Goal: Task Accomplishment & Management: Complete application form

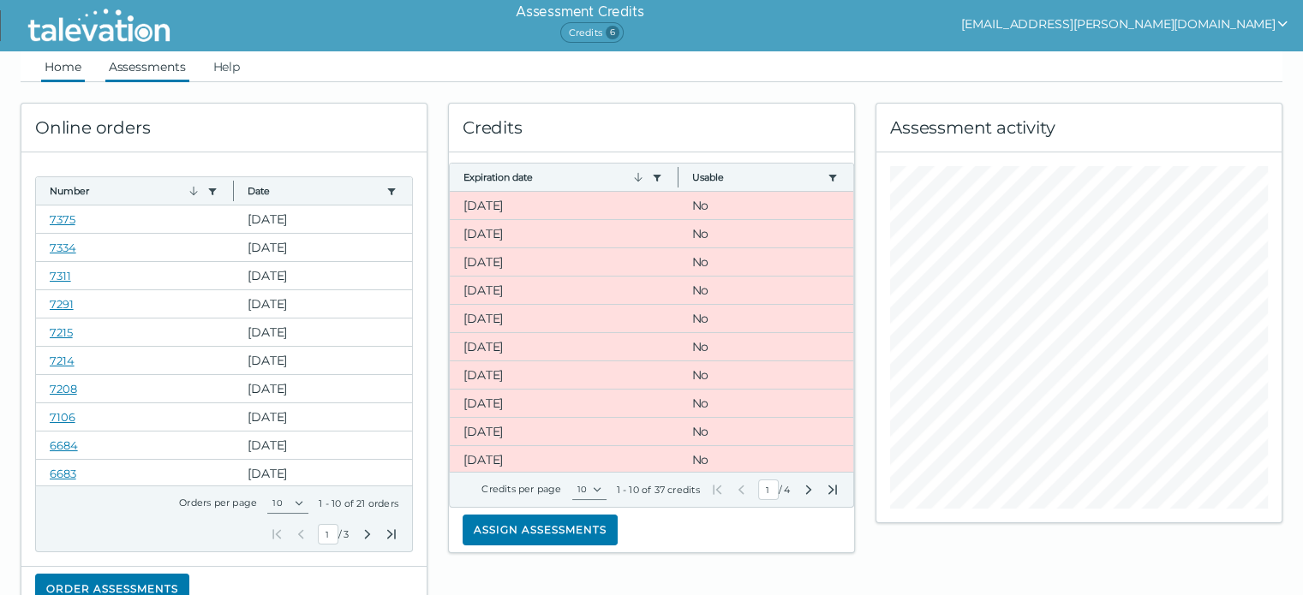
click at [144, 64] on link "Assessments" at bounding box center [147, 66] width 84 height 31
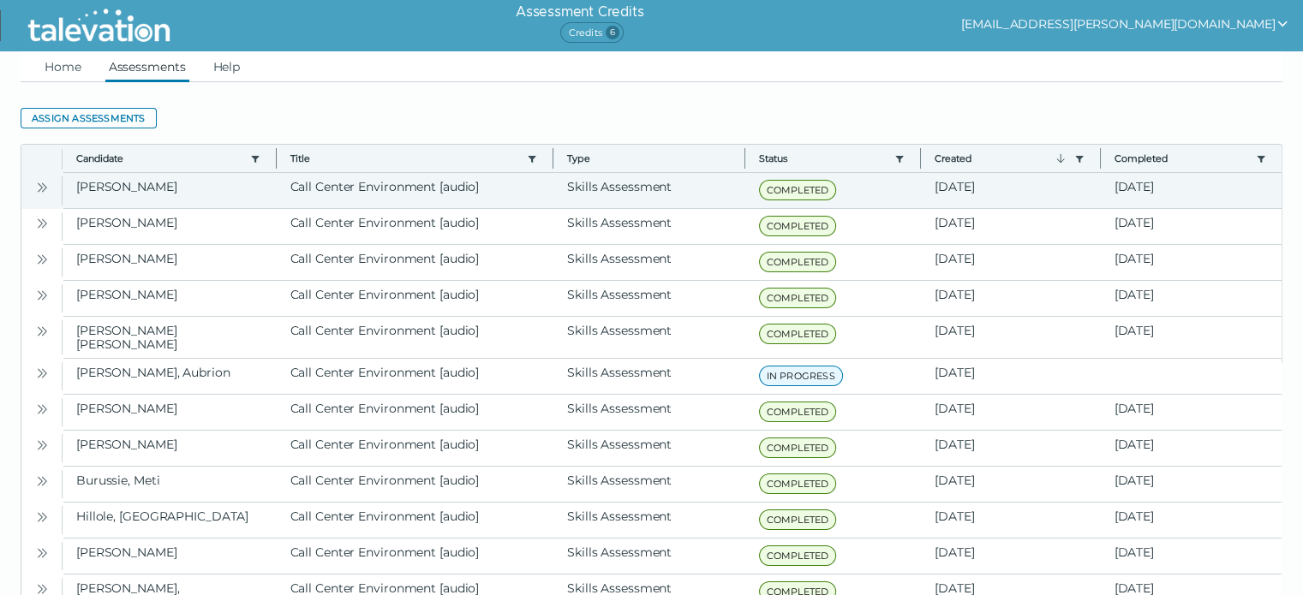
click at [38, 188] on icon "Open" at bounding box center [42, 188] width 14 height 14
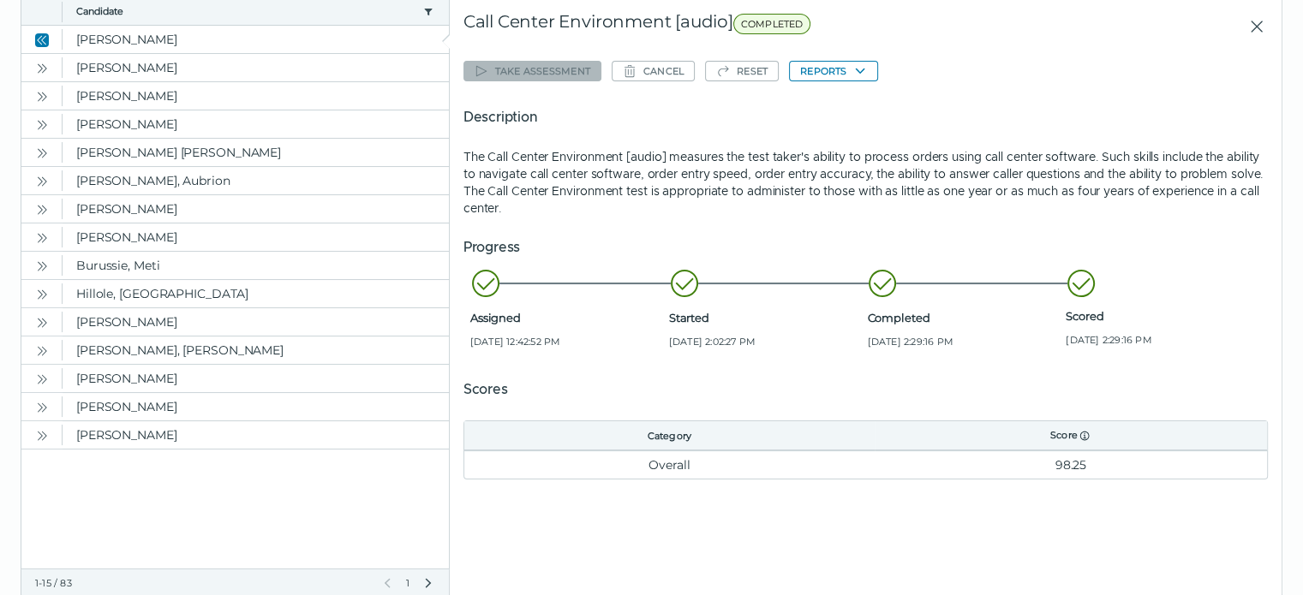
scroll to position [154, 0]
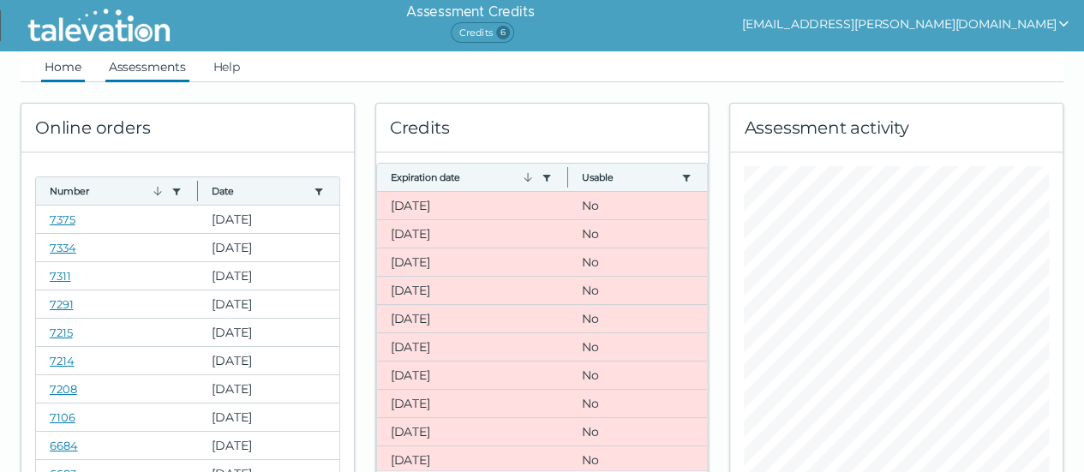
click at [147, 63] on link "Assessments" at bounding box center [147, 66] width 84 height 31
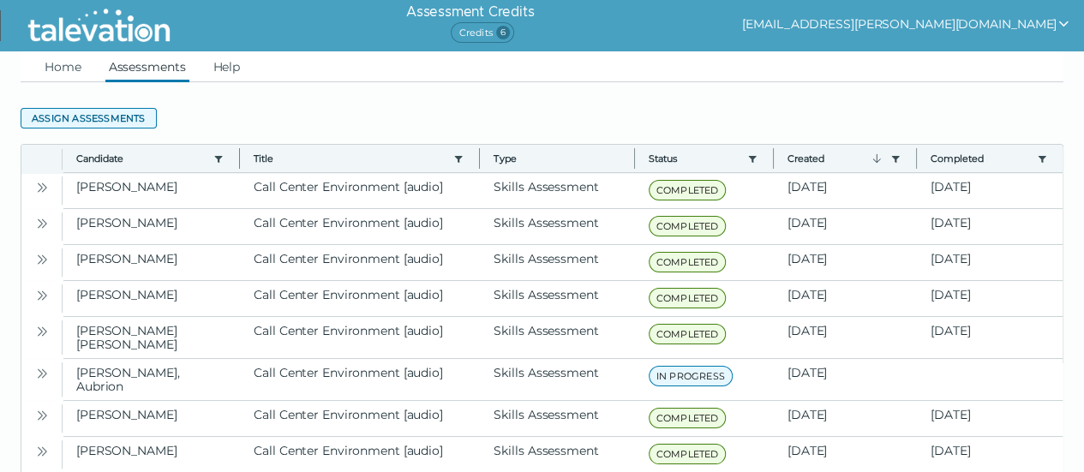
click at [111, 117] on button "Assign assessments" at bounding box center [89, 118] width 136 height 21
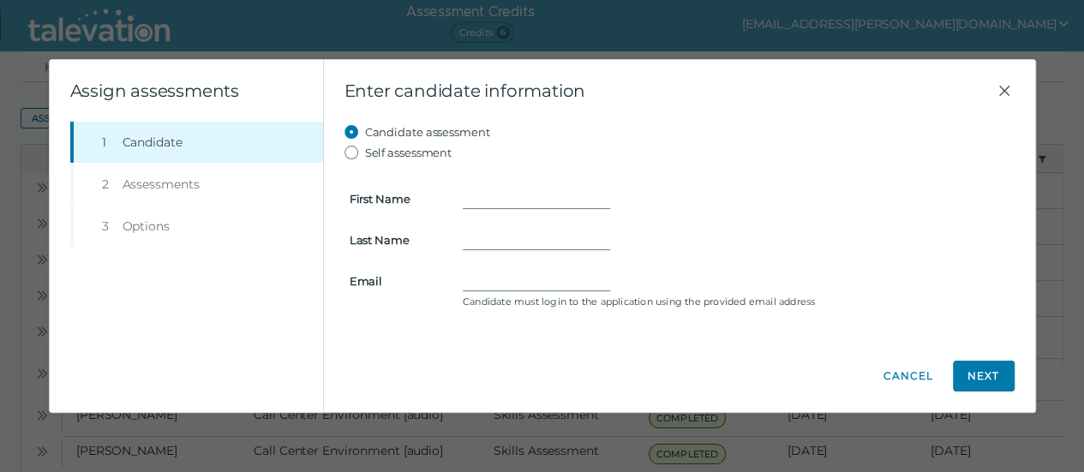
click at [87, 111] on div "Assign assessments" at bounding box center [186, 91] width 273 height 62
click at [62, 112] on div "Assign assessments" at bounding box center [186, 91] width 273 height 62
click at [254, 111] on div "Assign assessments" at bounding box center [186, 91] width 273 height 62
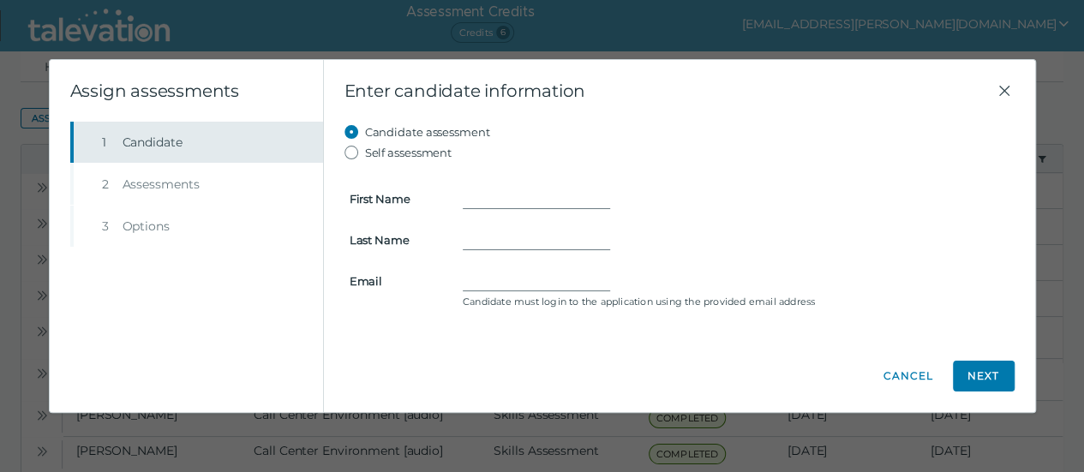
click at [81, 123] on button "Step 1 Candidate" at bounding box center [198, 142] width 249 height 41
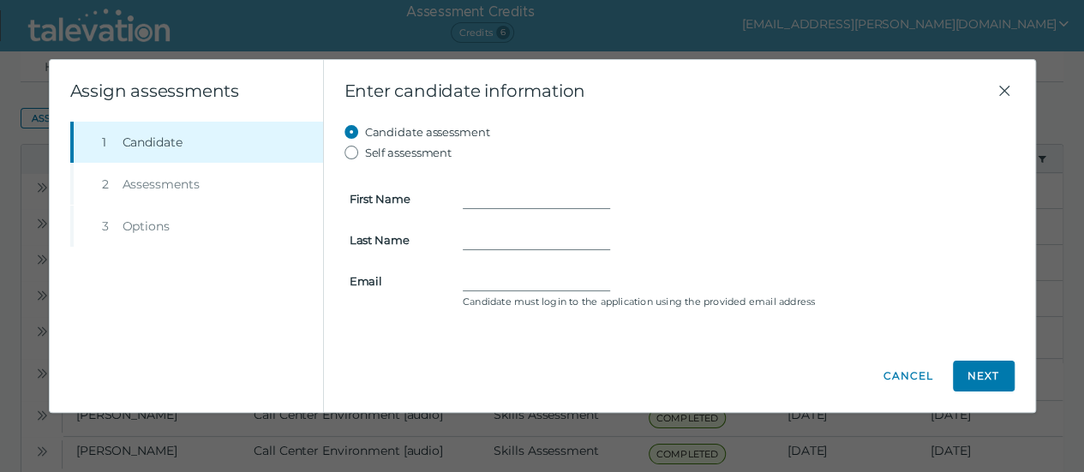
click at [58, 114] on div "Assign assessments" at bounding box center [186, 91] width 273 height 62
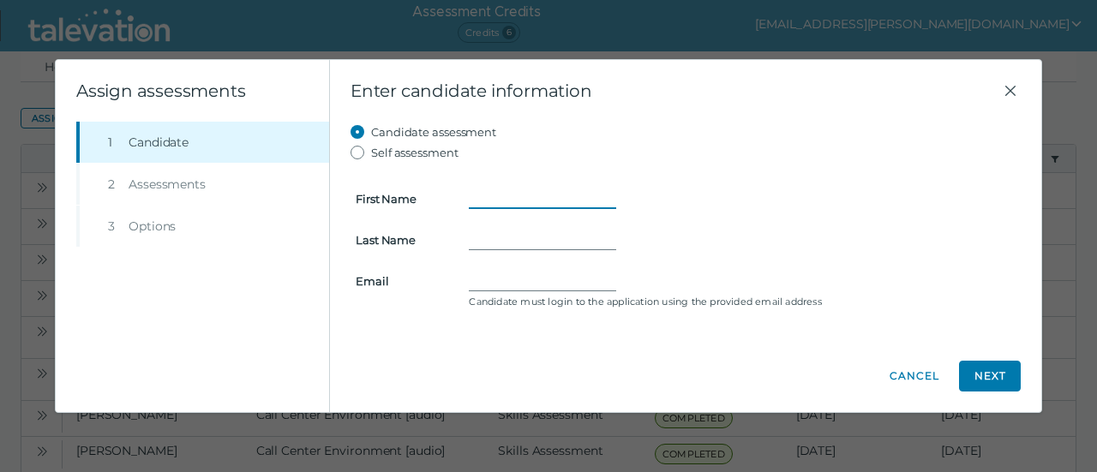
click at [490, 200] on input "First Name" at bounding box center [542, 198] width 147 height 21
type input "Derick"
type input "Badu"
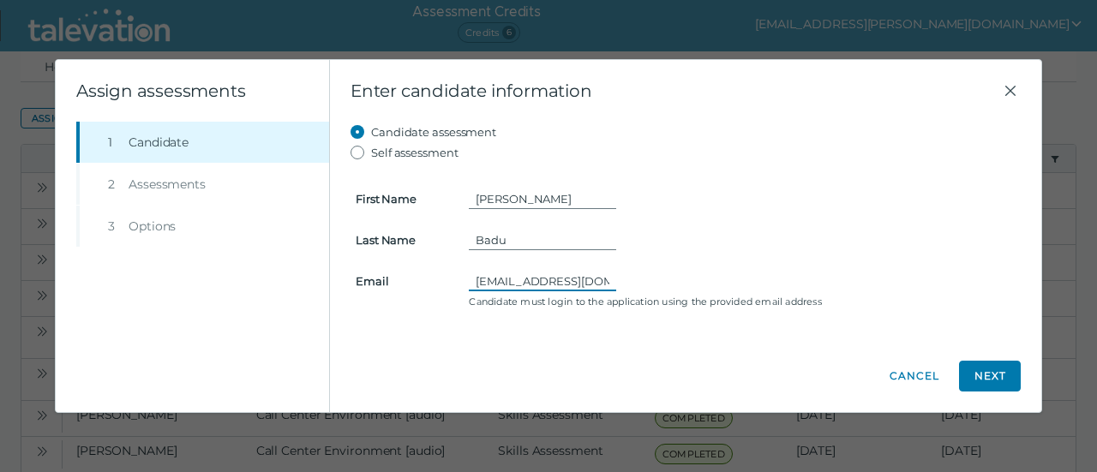
scroll to position [0, 5]
type input "derickbadu@gmail.com"
click at [994, 378] on button "Next" at bounding box center [990, 376] width 62 height 31
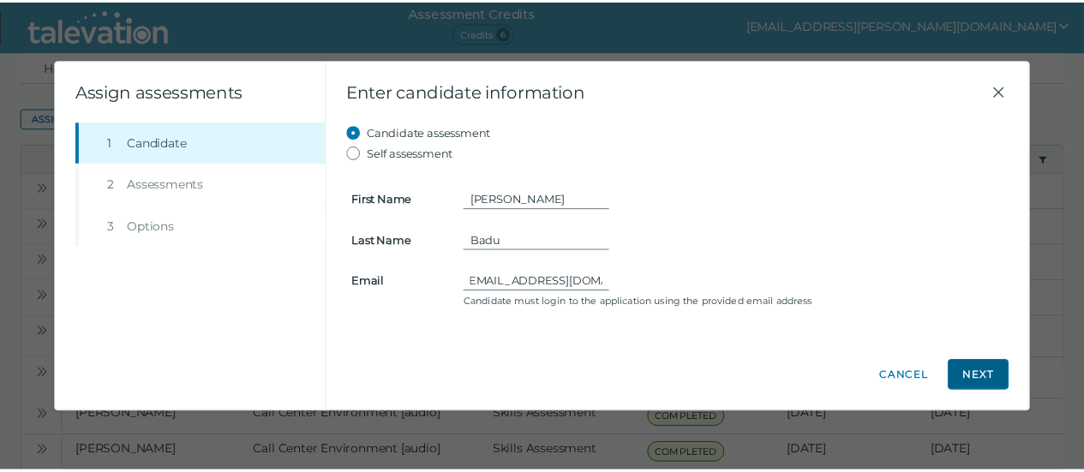
scroll to position [0, 0]
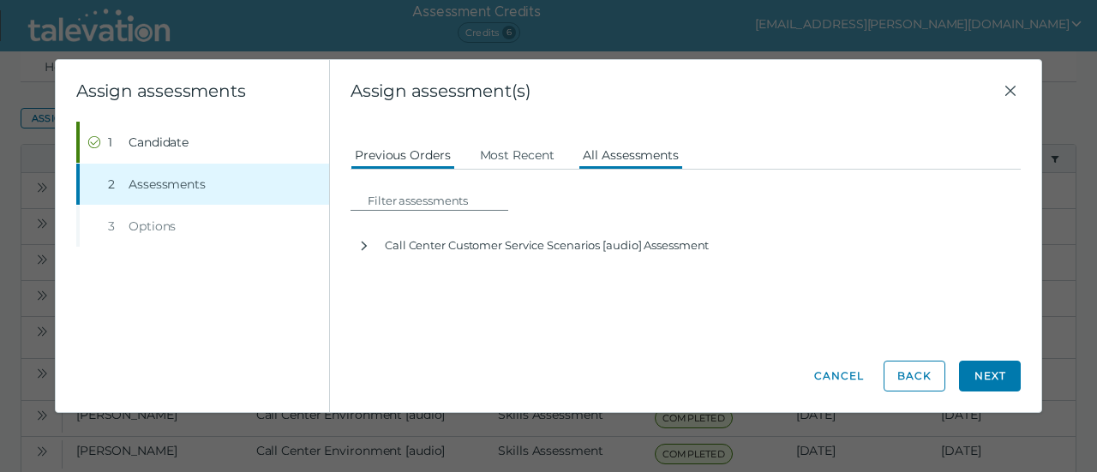
click at [627, 159] on button "All Assessments" at bounding box center [630, 154] width 105 height 31
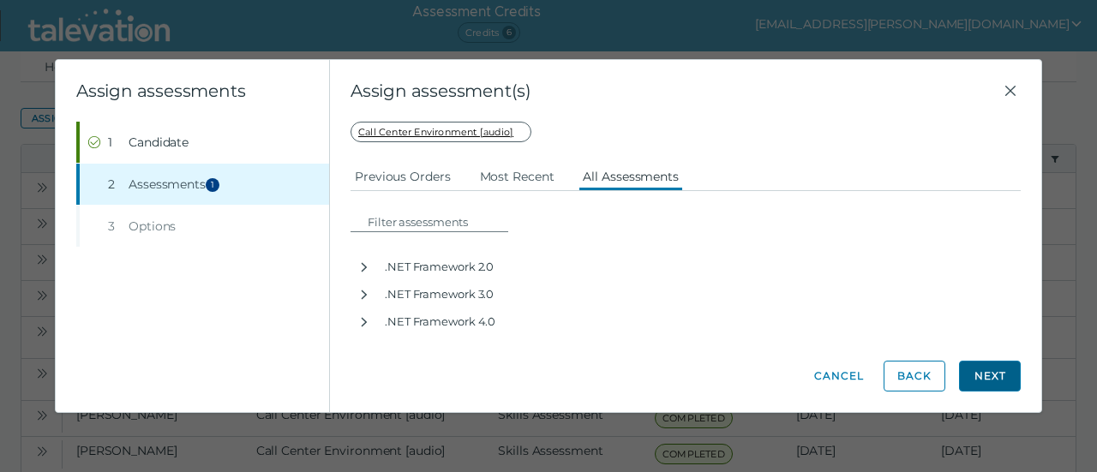
click at [1002, 374] on button "Next" at bounding box center [990, 376] width 62 height 31
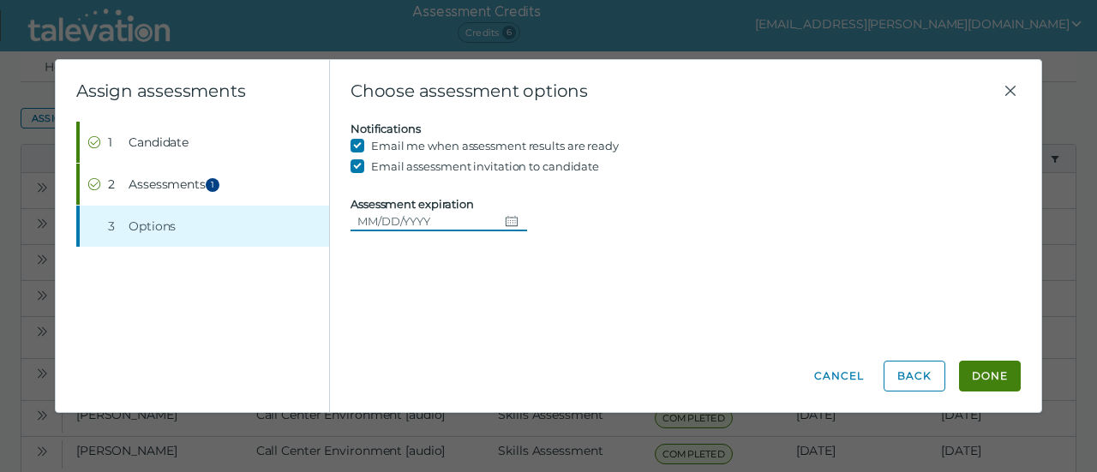
click at [444, 220] on input "Assessment expiration" at bounding box center [423, 221] width 147 height 21
click at [990, 374] on button "Done" at bounding box center [990, 376] width 62 height 31
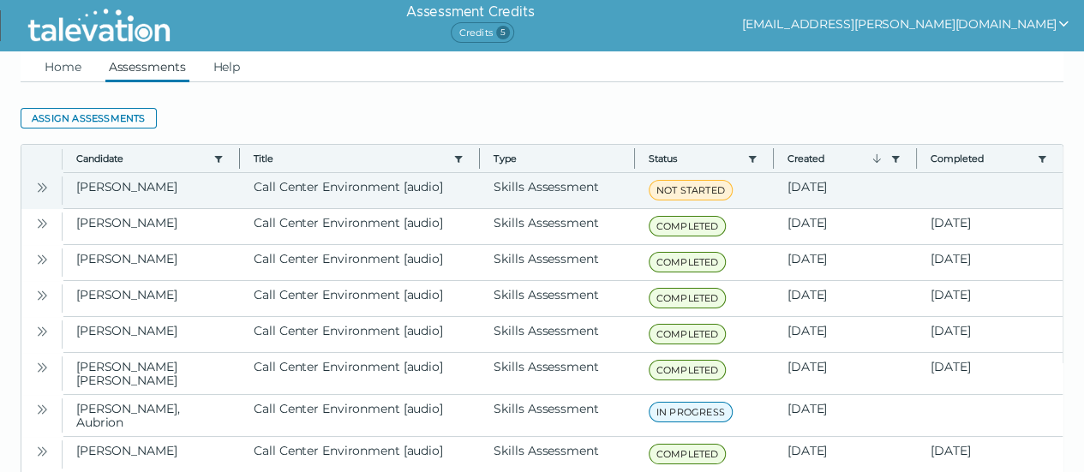
click at [33, 183] on button "Open" at bounding box center [42, 187] width 21 height 21
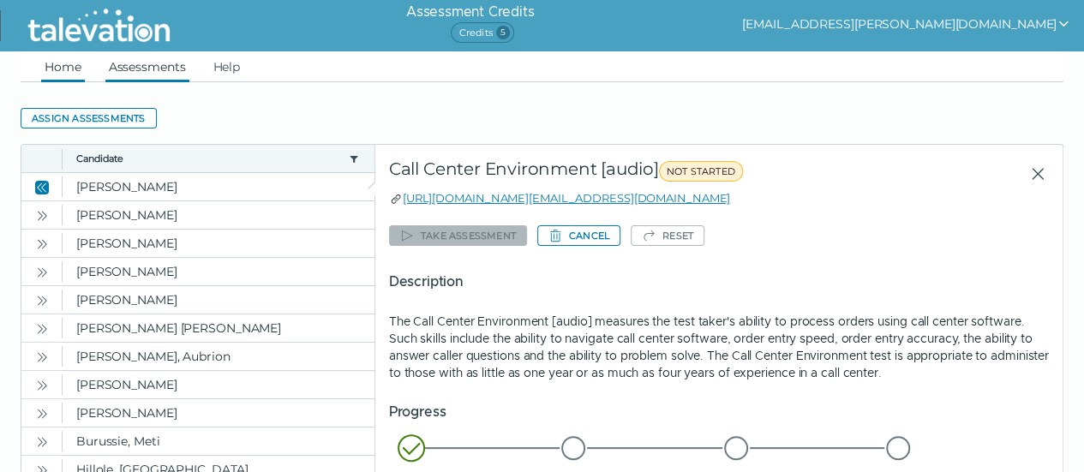
click at [68, 56] on link "Home" at bounding box center [63, 66] width 44 height 31
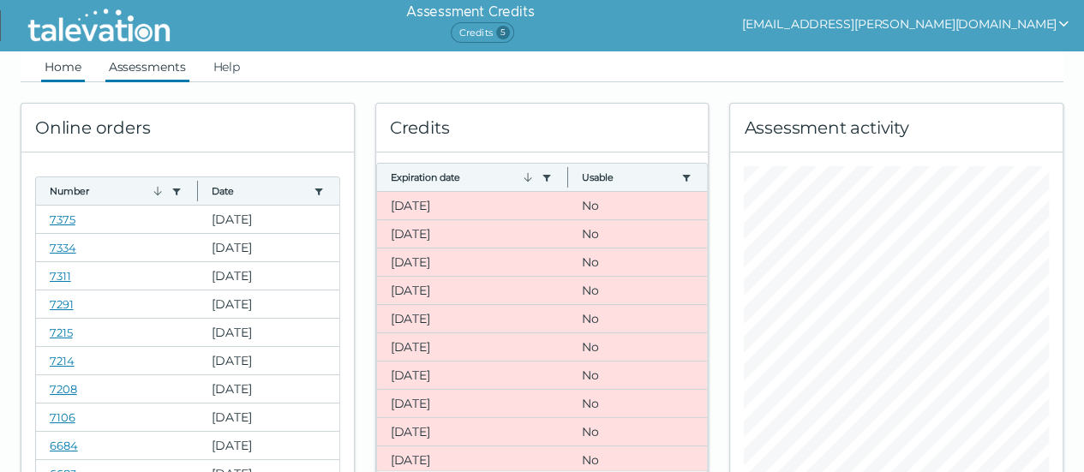
click at [135, 63] on link "Assessments" at bounding box center [147, 66] width 84 height 31
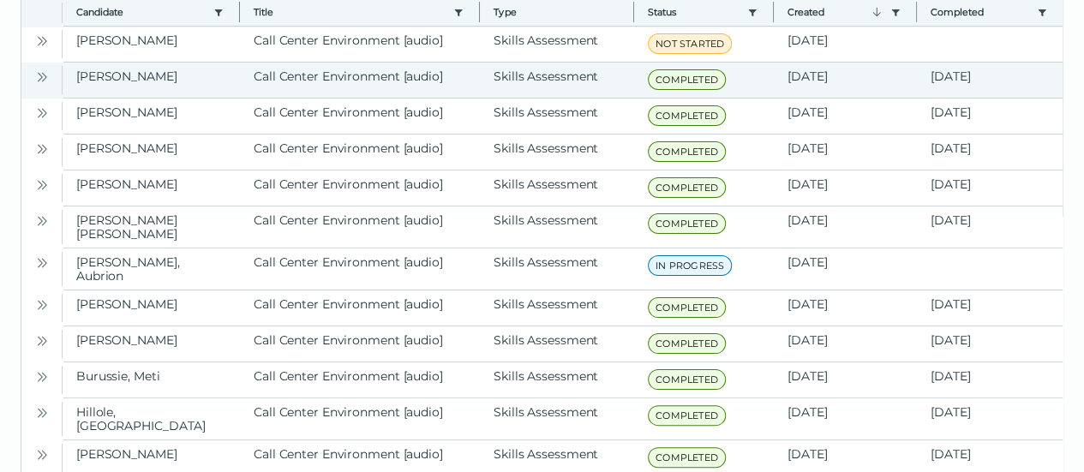
scroll to position [147, 0]
